Goal: Task Accomplishment & Management: Complete application form

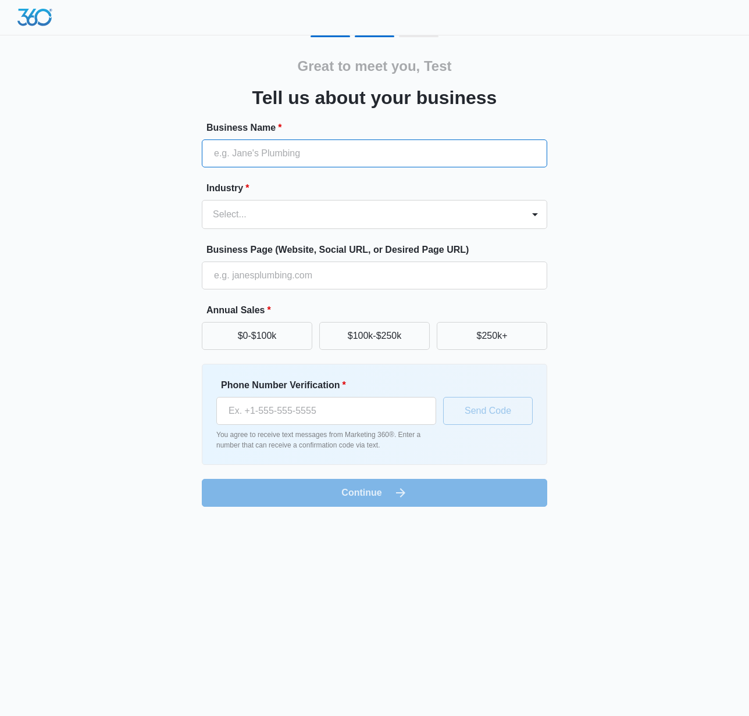
click at [267, 147] on input "Business Name *" at bounding box center [374, 153] width 345 height 28
type input "Test Business"
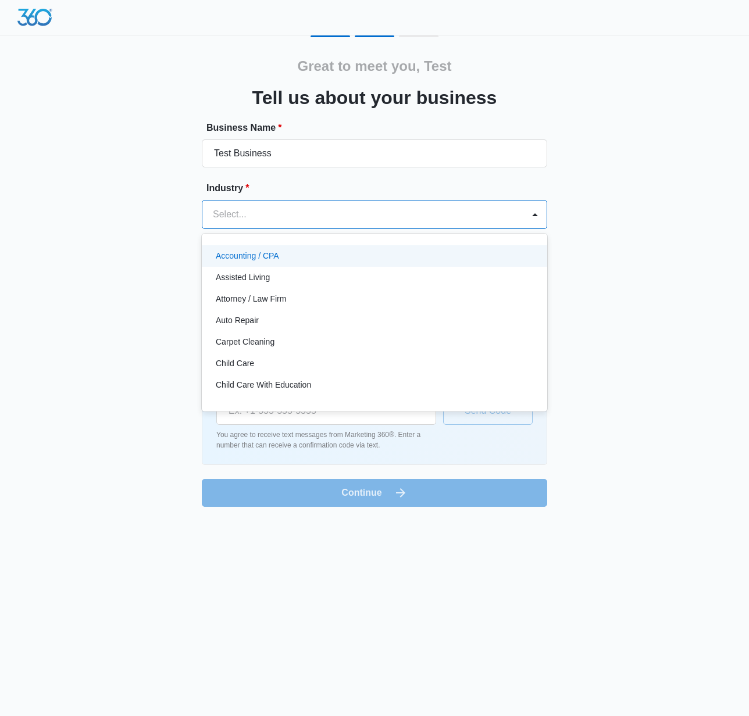
click at [228, 210] on div at bounding box center [360, 214] width 295 height 16
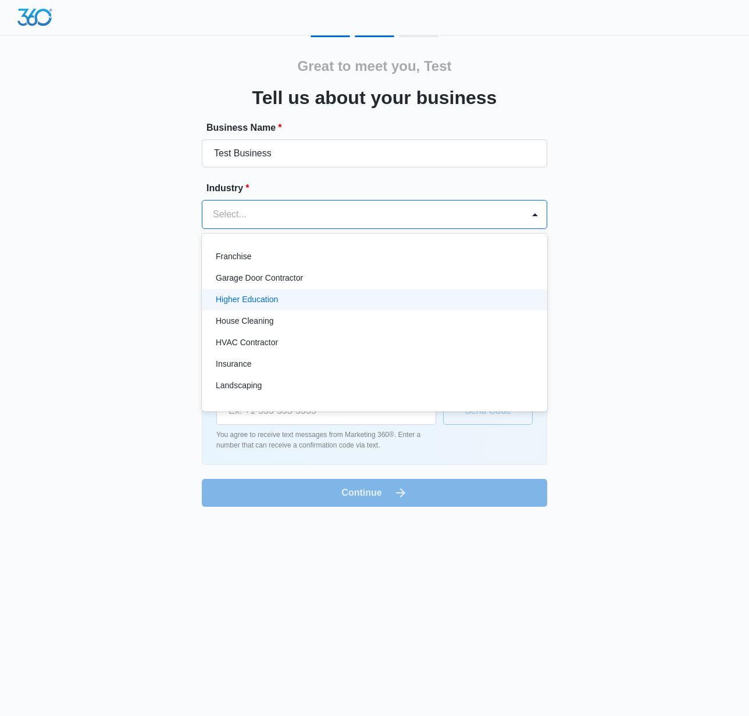
scroll to position [560, 0]
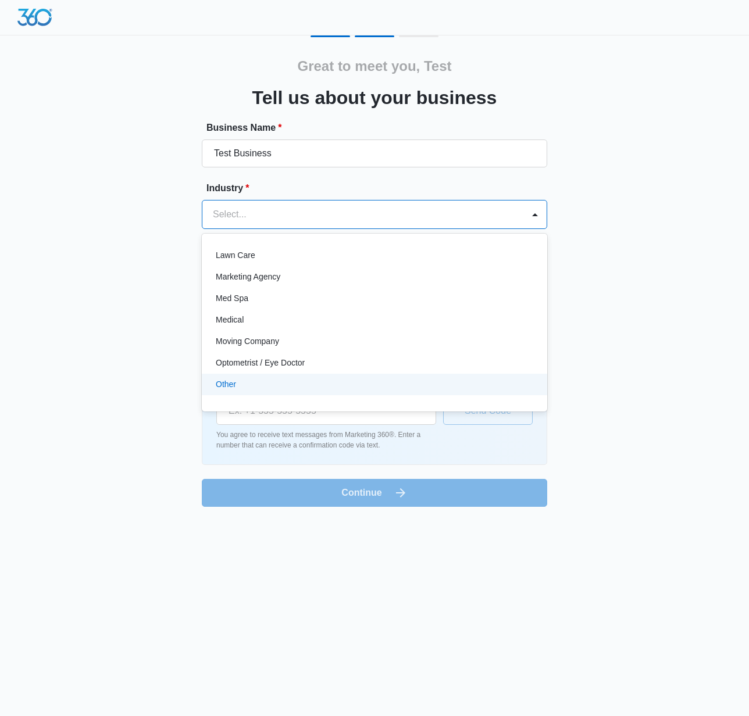
click at [316, 377] on div "Other" at bounding box center [374, 385] width 345 height 22
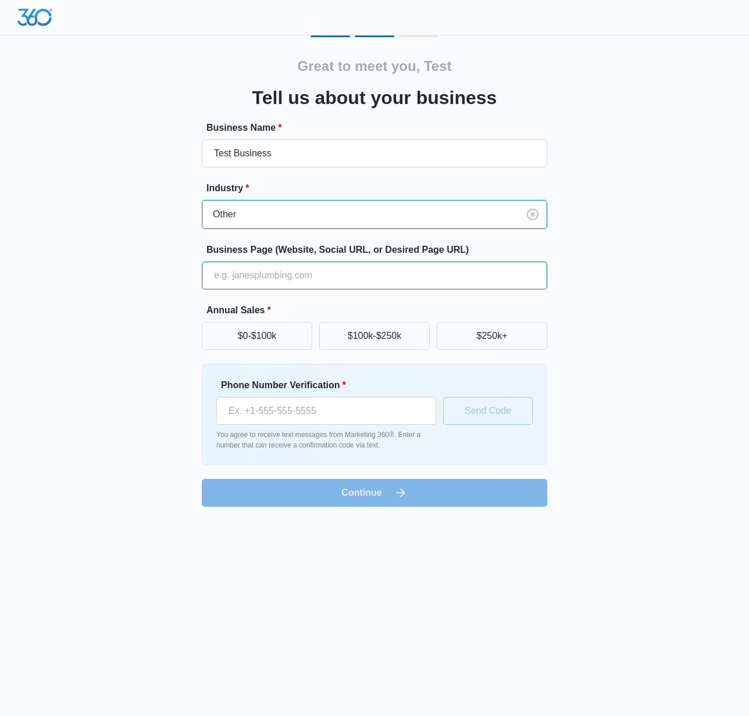
click at [271, 279] on input "Business Page (Website, Social URL, or Desired Page URL)" at bounding box center [374, 276] width 345 height 28
type input "[URL][DOMAIN_NAME]"
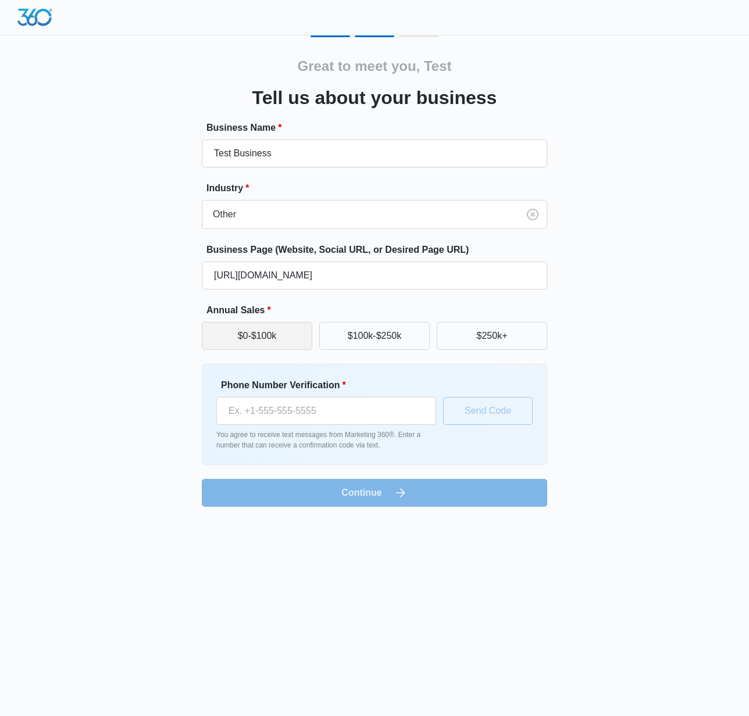
click at [263, 330] on button "$0-$100k" at bounding box center [257, 336] width 110 height 28
click at [248, 409] on input "Phone Number Verification *" at bounding box center [326, 411] width 220 height 28
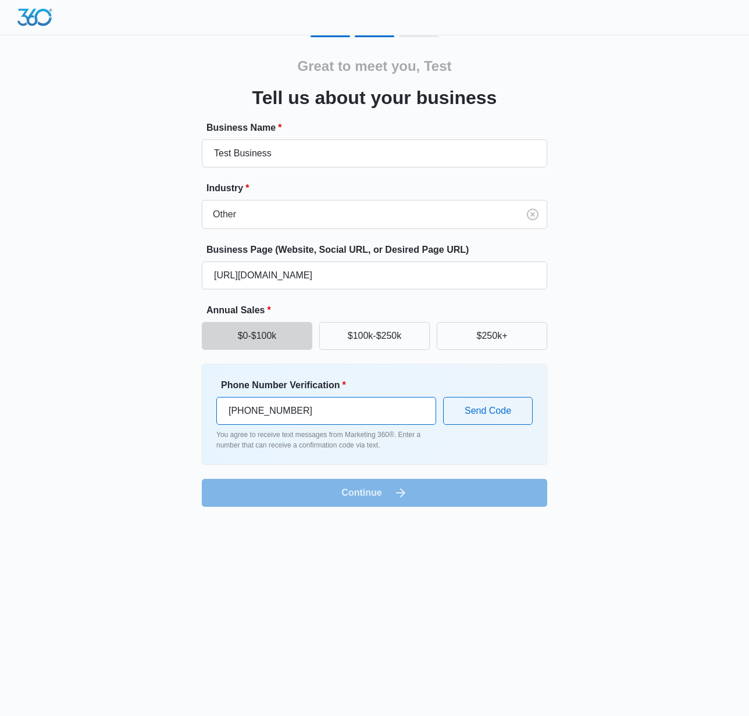
type input "[PHONE_NUMBER]"
drag, startPoint x: 461, startPoint y: 479, endPoint x: 482, endPoint y: 432, distance: 51.8
click at [464, 476] on form "Business Name * Test Business Industry * Other Business Page (Website, Social U…" at bounding box center [374, 314] width 345 height 386
click at [491, 417] on button "Send Code" at bounding box center [488, 411] width 90 height 28
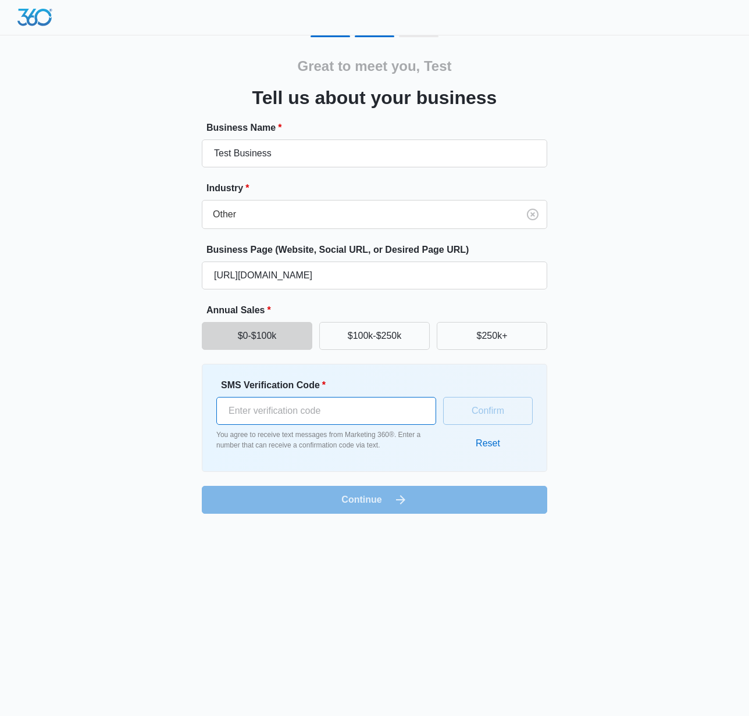
click at [250, 407] on input "SMS Verification Code *" at bounding box center [326, 411] width 220 height 28
type input "136392"
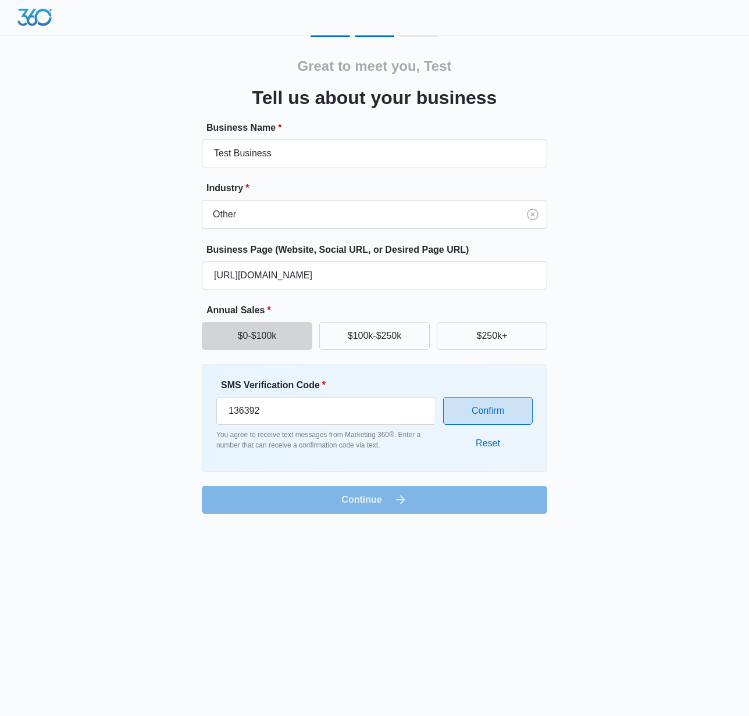
click at [487, 403] on button "Confirm" at bounding box center [488, 411] width 90 height 28
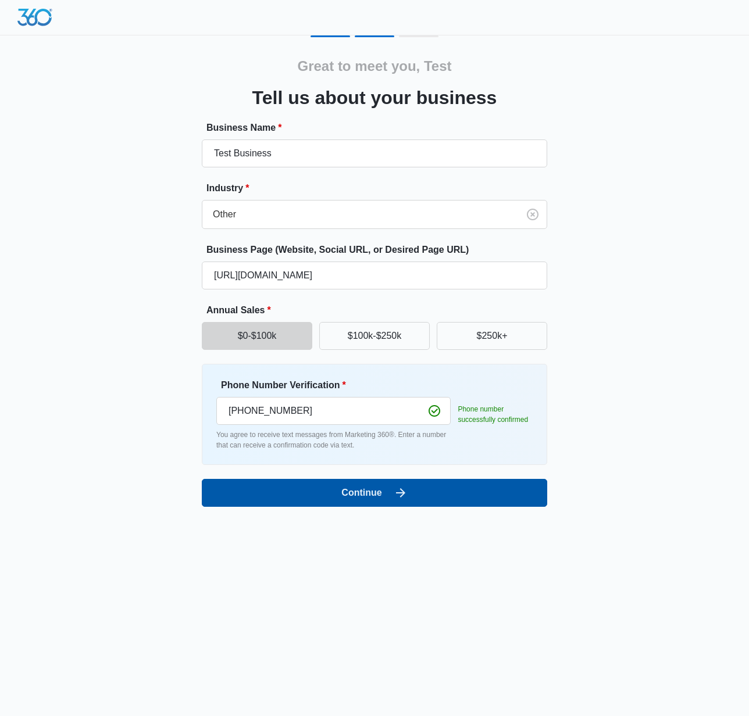
click at [434, 496] on button "Continue" at bounding box center [374, 493] width 345 height 28
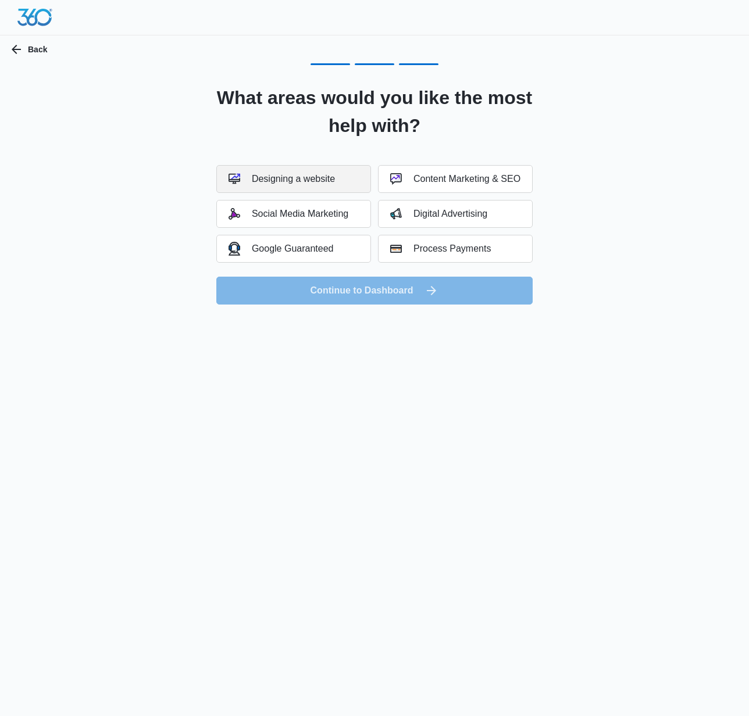
click at [332, 175] on div "Designing a website" at bounding box center [281, 179] width 106 height 12
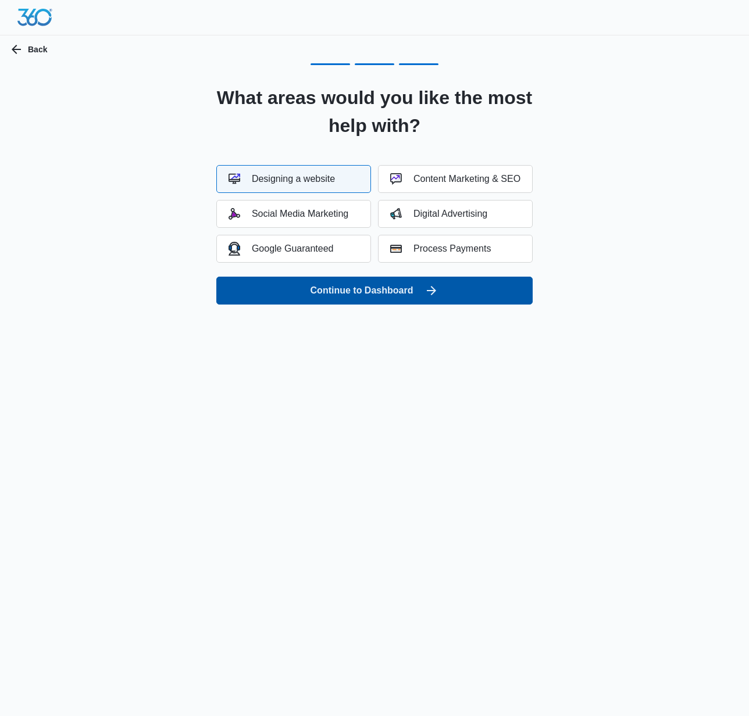
click at [358, 296] on button "Continue to Dashboard" at bounding box center [374, 291] width 316 height 28
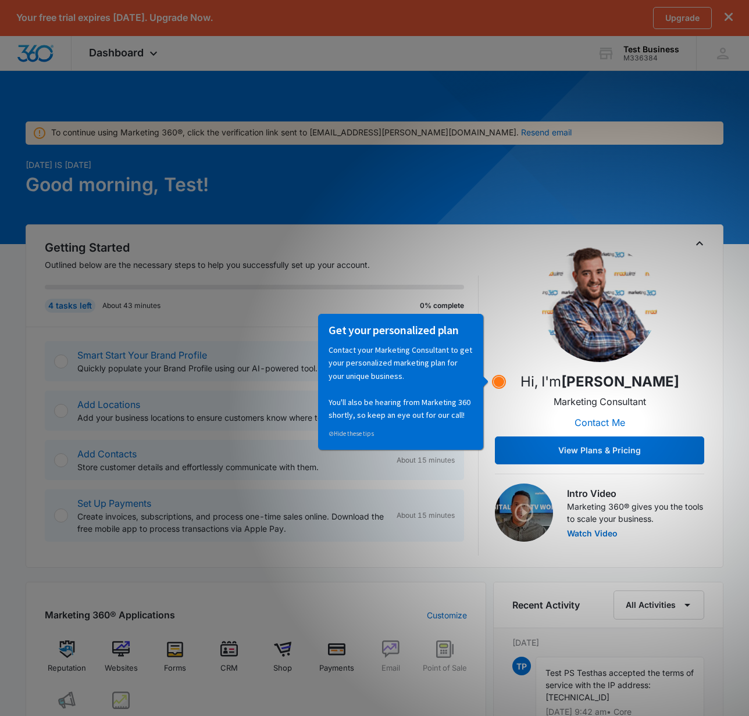
click at [499, 383] on circle "Hotspot (open by clicking or pressing space/enter)" at bounding box center [498, 382] width 10 height 10
click at [457, 409] on p "Contact your Marketing Consultant to get your personalized marketing plan for y…" at bounding box center [400, 382] width 144 height 78
click at [363, 432] on link "⊘ Hide these tips" at bounding box center [350, 433] width 45 height 8
